Goal: Check status: Check status

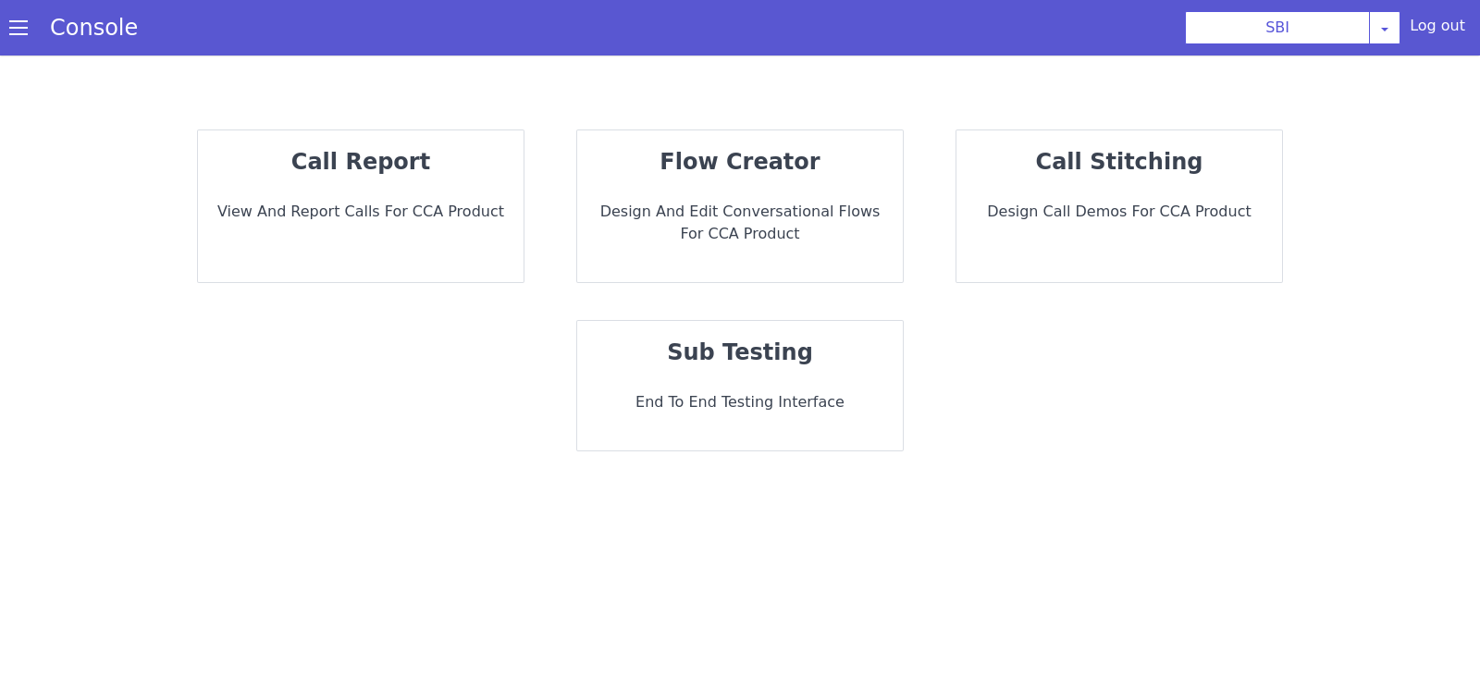
click at [463, 210] on p "View and report calls for CCA Product" at bounding box center [361, 212] width 296 height 22
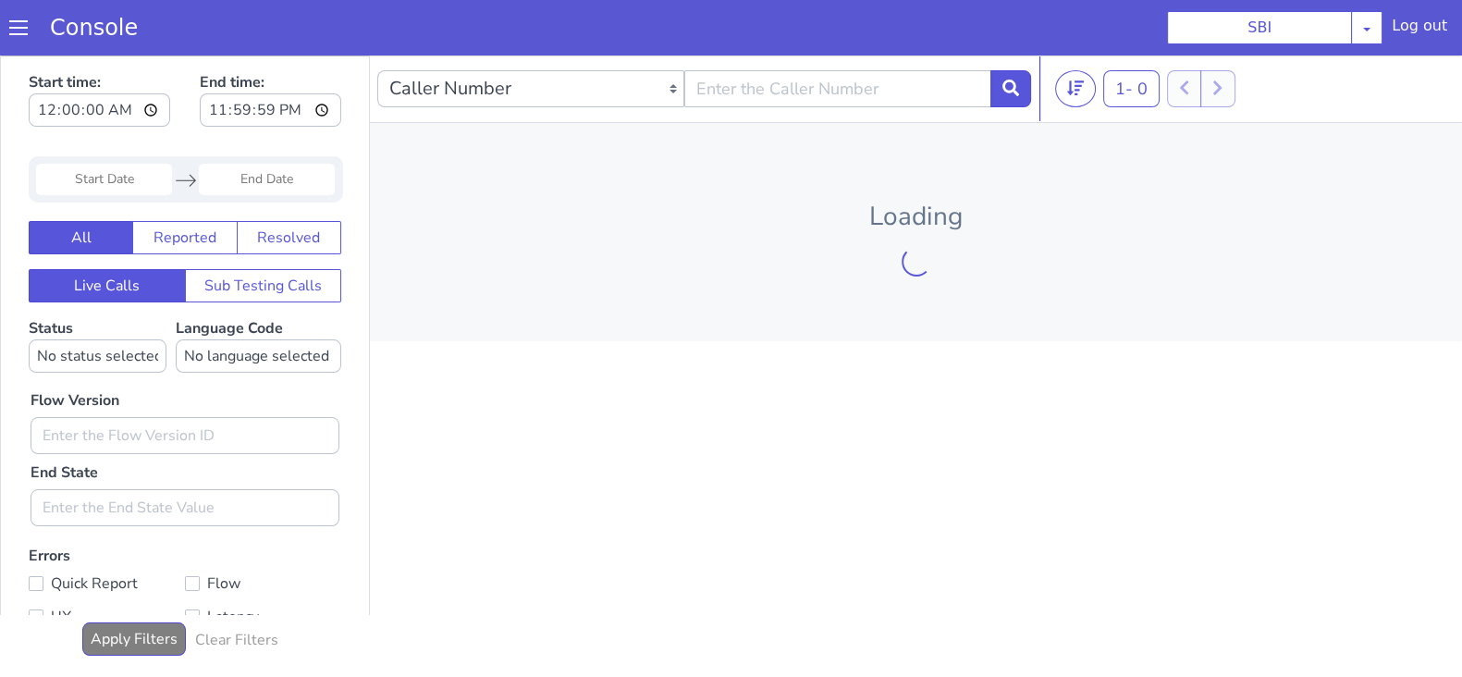
click at [102, 172] on input "Start Date" at bounding box center [104, 179] width 136 height 31
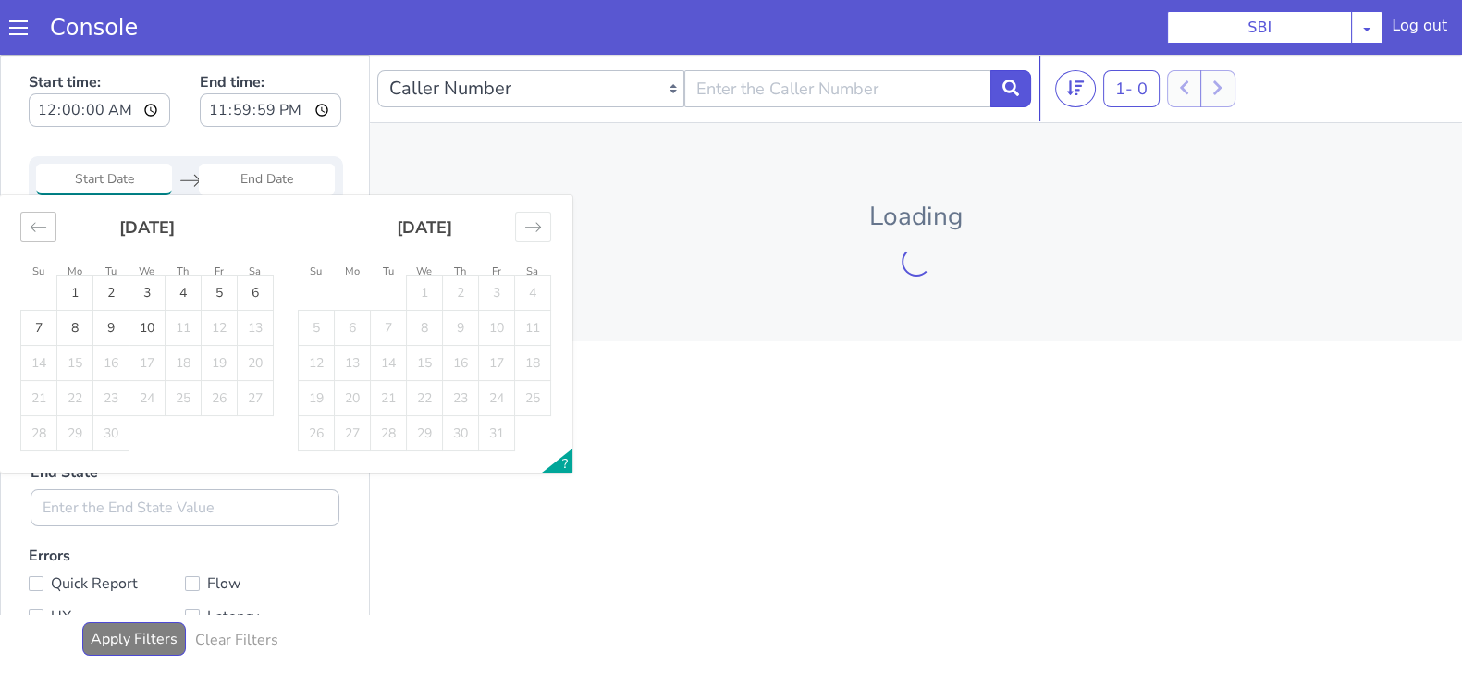
click at [44, 233] on icon "Move backward to switch to the previous month." at bounding box center [39, 227] width 18 height 18
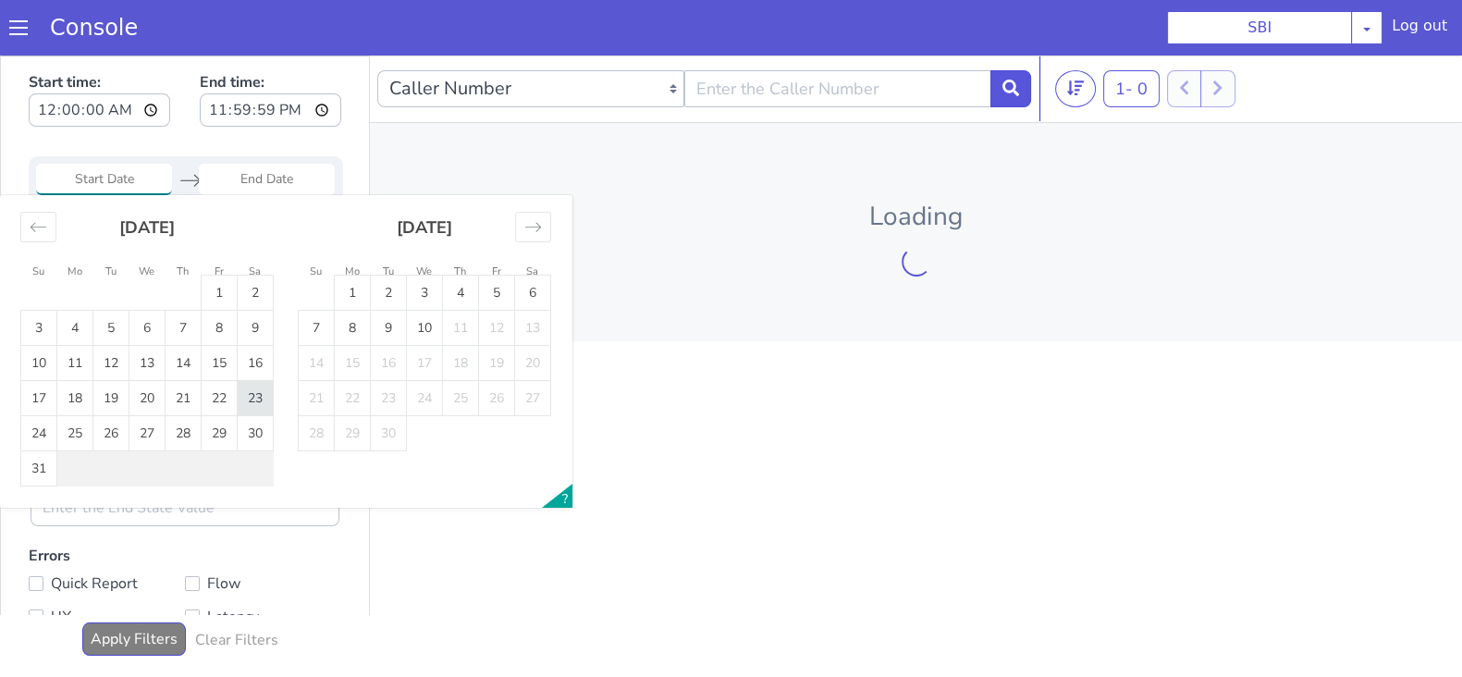
click at [258, 401] on td "23" at bounding box center [256, 398] width 36 height 35
type input "23 Aug 2025"
drag, startPoint x: 255, startPoint y: 168, endPoint x: 258, endPoint y: 199, distance: 30.7
click at [255, 168] on input "End Date" at bounding box center [267, 179] width 136 height 31
click at [251, 389] on td "23" at bounding box center [256, 398] width 36 height 35
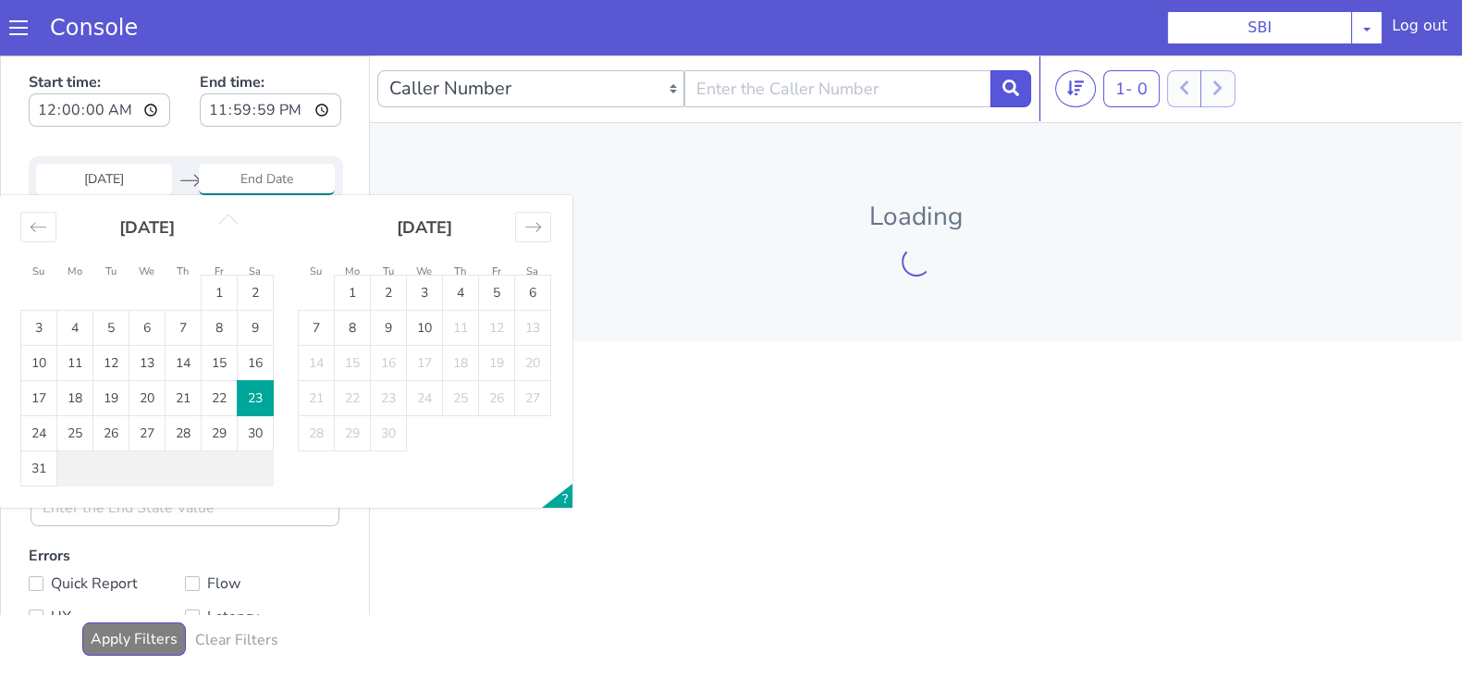
type input "23 Aug 2025"
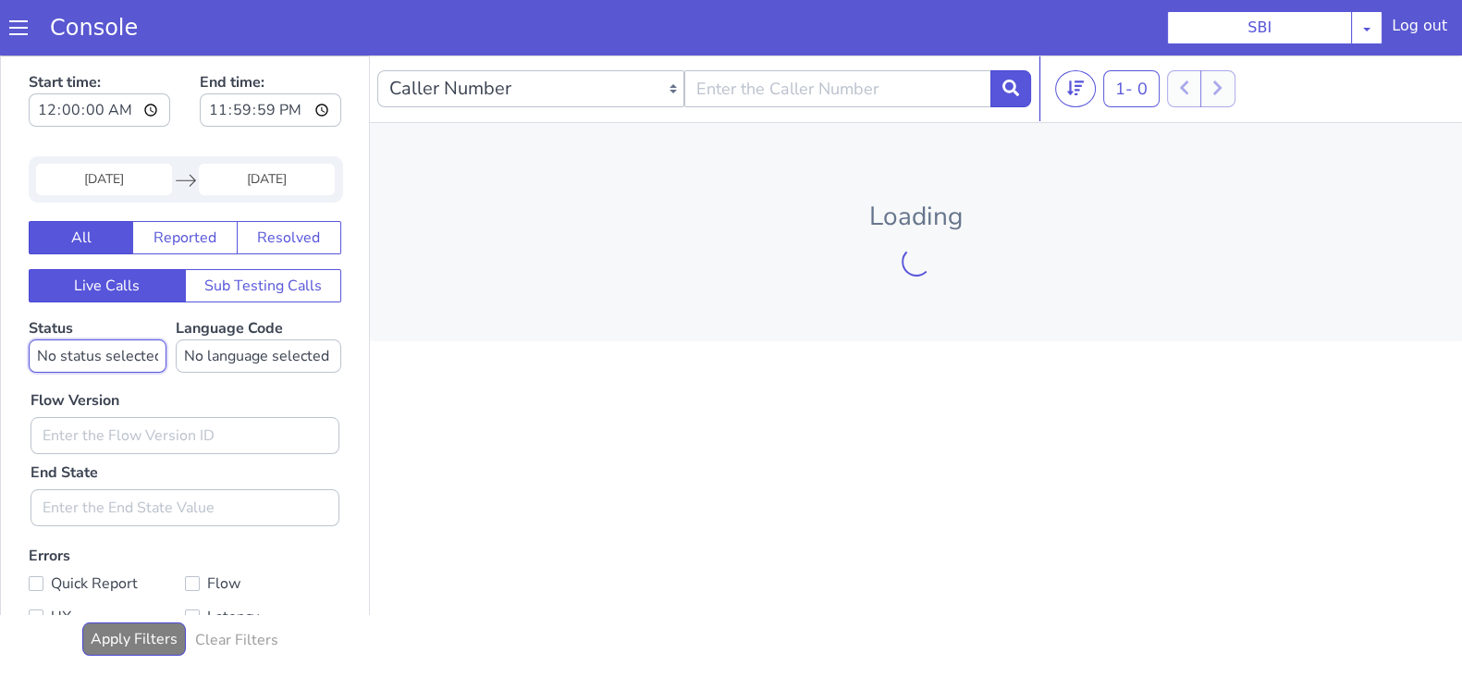
click at [124, 348] on select "No status selected HANGUP USER_HANGUP TRANSFER UNKNOWN" at bounding box center [98, 355] width 138 height 33
select select "TRANSFER"
click at [29, 339] on select "No status selected HANGUP USER_HANGUP TRANSFER UNKNOWN" at bounding box center [98, 355] width 138 height 33
click at [241, 357] on select "No language selected Hindi English Tamil Telugu Kanada Marathi Malayalam Gujara…" at bounding box center [259, 355] width 166 height 33
select select "en"
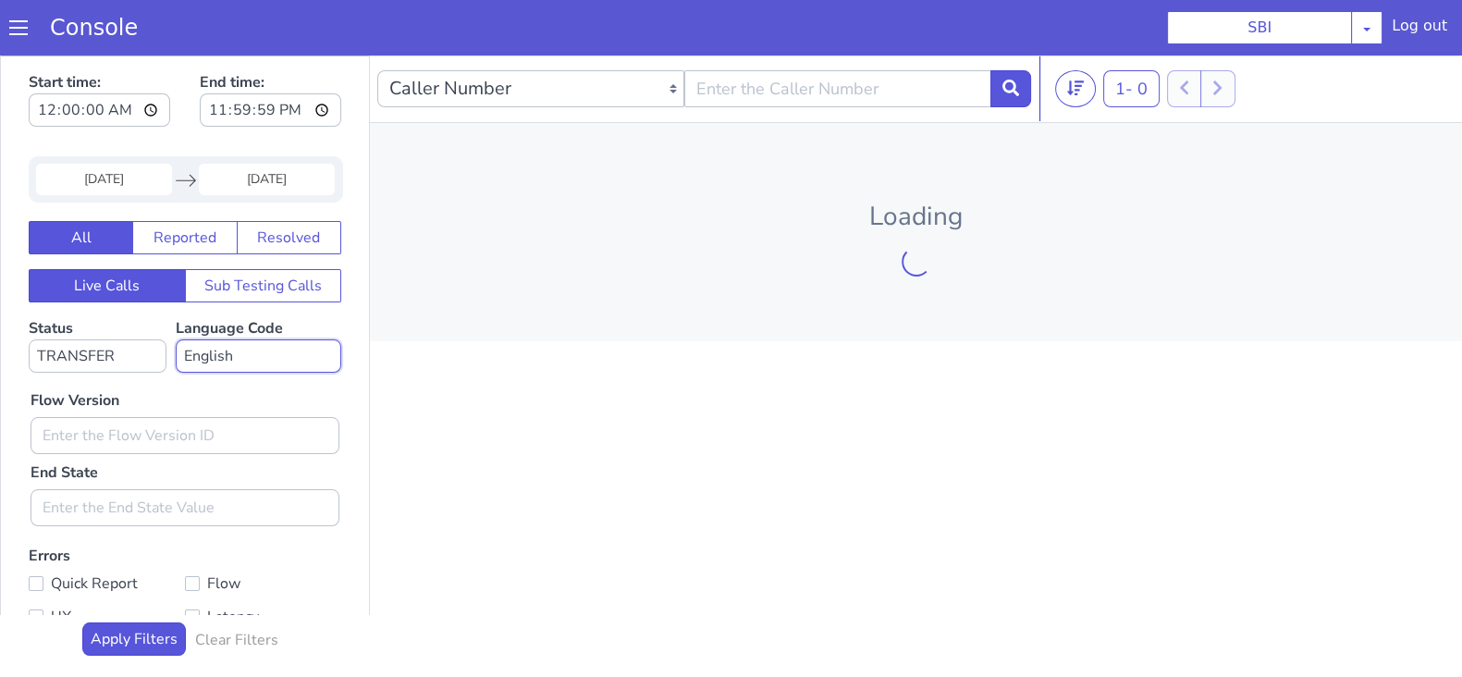
click at [176, 339] on select "No language selected Hindi English Tamil Telugu Kanada Marathi Malayalam Gujara…" at bounding box center [259, 355] width 166 height 33
click at [119, 450] on input "text" at bounding box center [185, 435] width 309 height 37
click at [137, 439] on input "0.1.2" at bounding box center [185, 435] width 309 height 37
type input "0.1.4"
click at [1015, 84] on icon at bounding box center [1011, 88] width 17 height 17
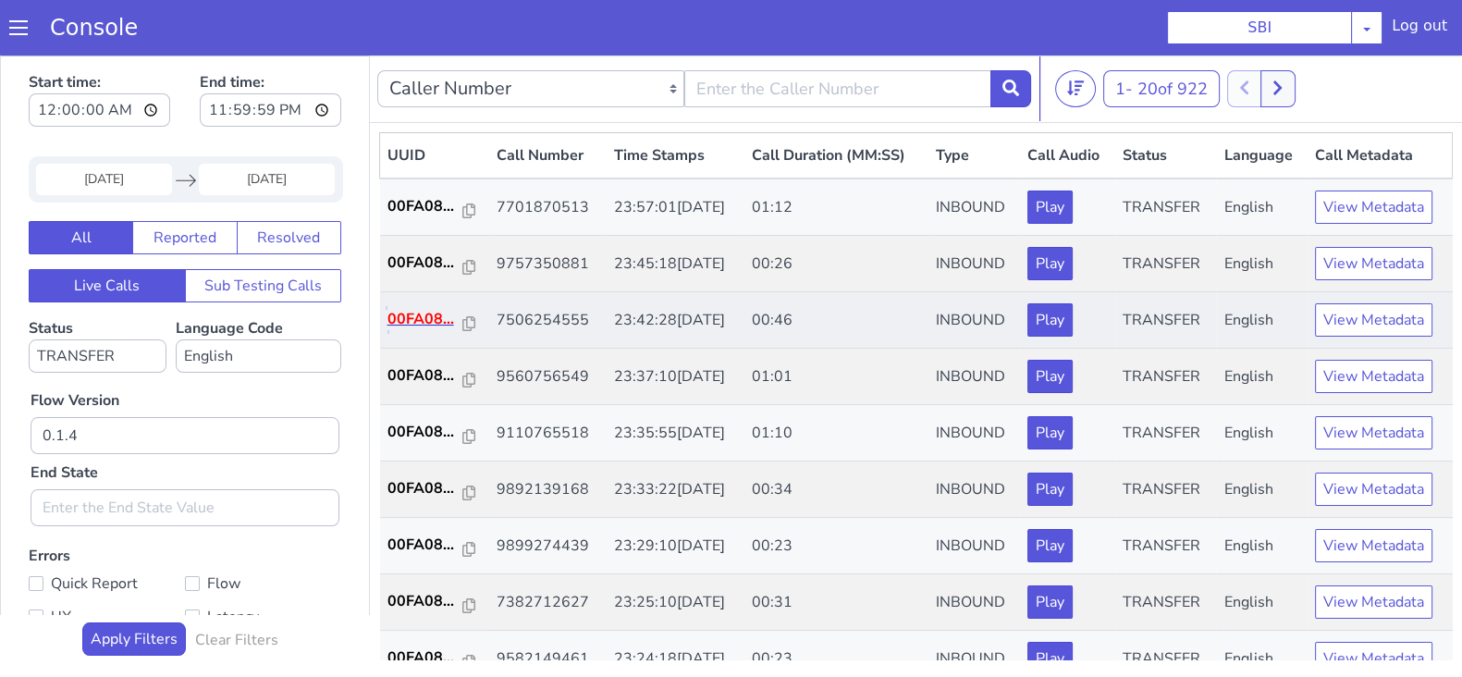
click at [435, 314] on p "00FA08..." at bounding box center [426, 319] width 76 height 22
